Goal: Find specific page/section

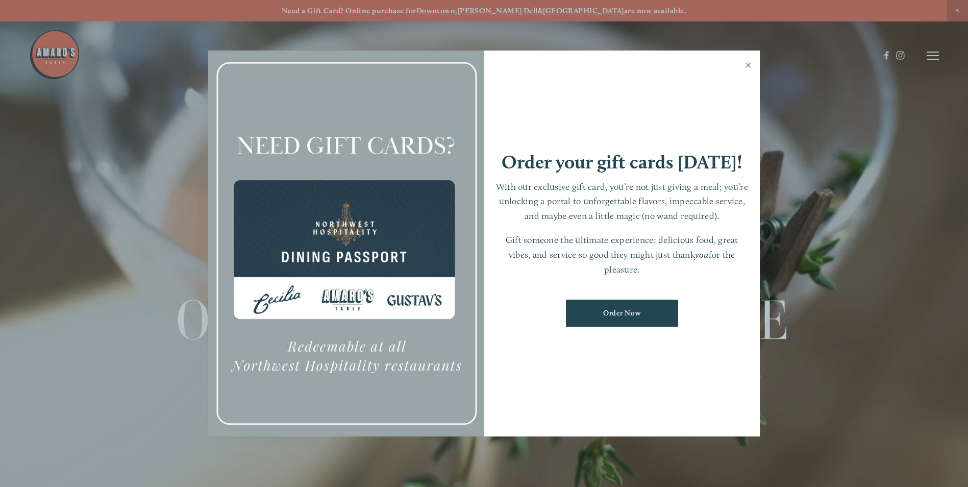
click at [746, 64] on link "Close" at bounding box center [749, 66] width 20 height 29
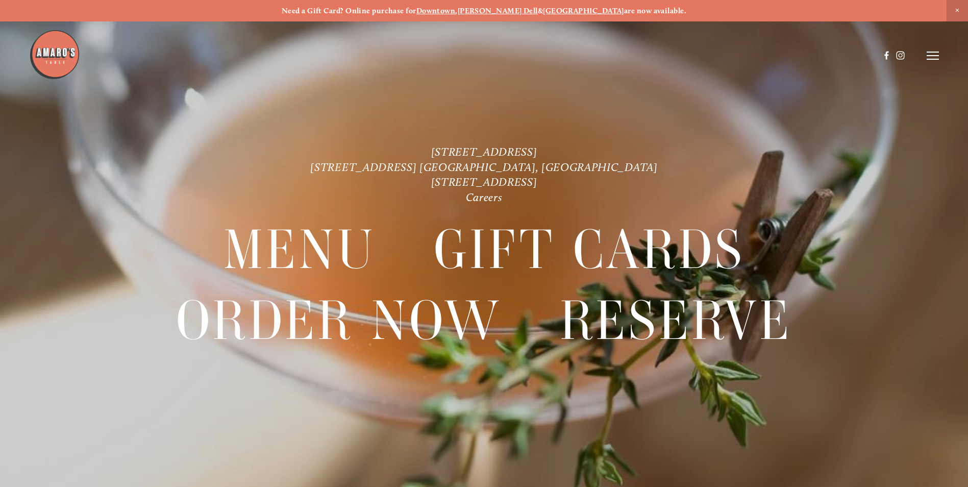
click at [931, 58] on icon at bounding box center [933, 55] width 12 height 9
click at [716, 57] on span "Menu" at bounding box center [720, 56] width 21 height 10
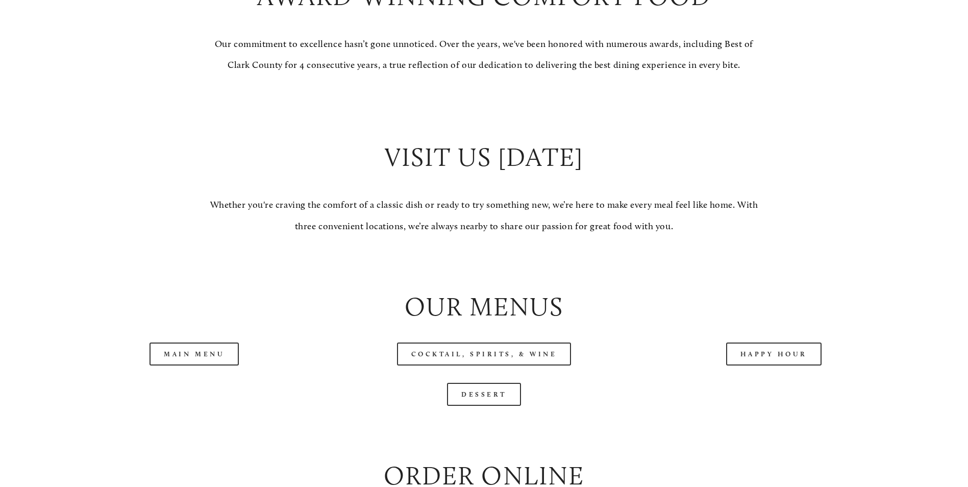
scroll to position [970, 0]
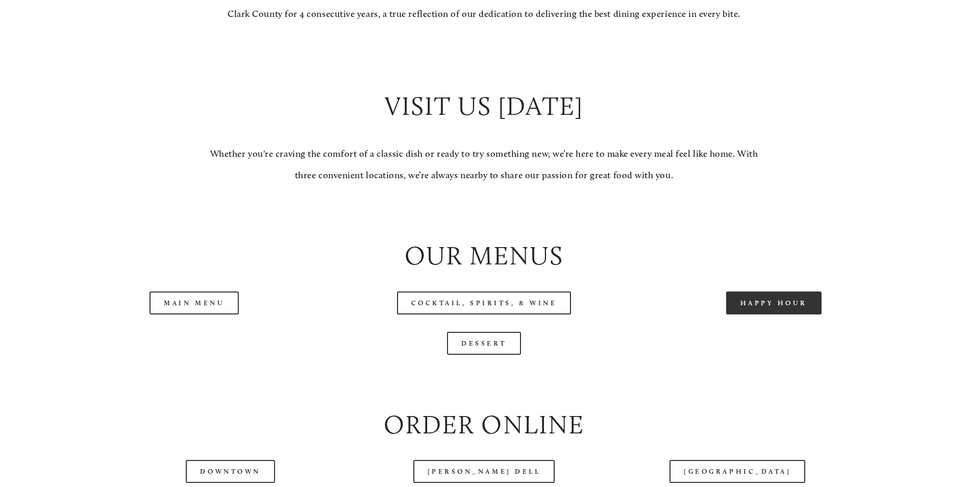
click at [786, 314] on link "Happy Hour" at bounding box center [774, 303] width 96 height 23
